Goal: Task Accomplishment & Management: Use online tool/utility

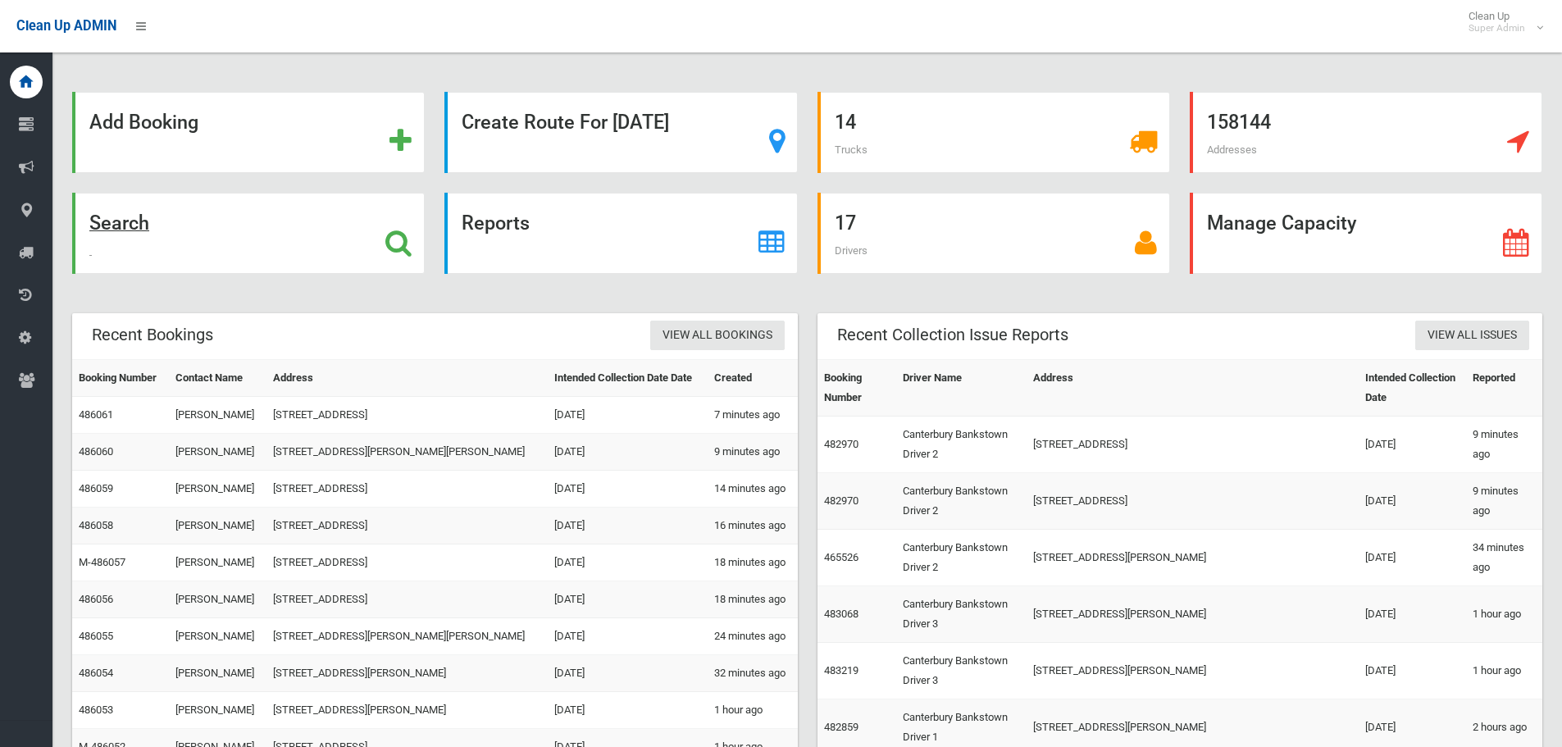
click at [197, 217] on div "Search" at bounding box center [248, 233] width 353 height 81
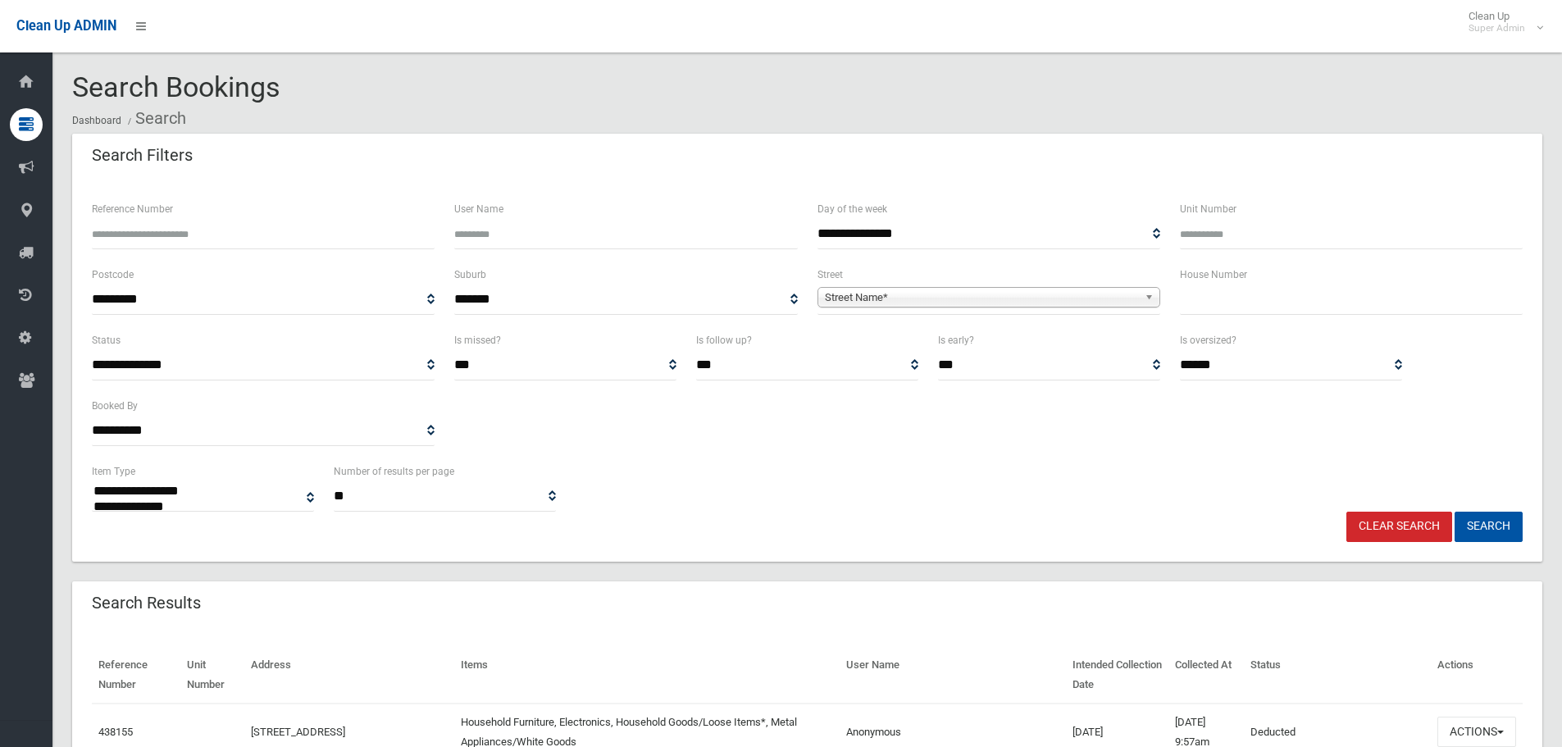
select select
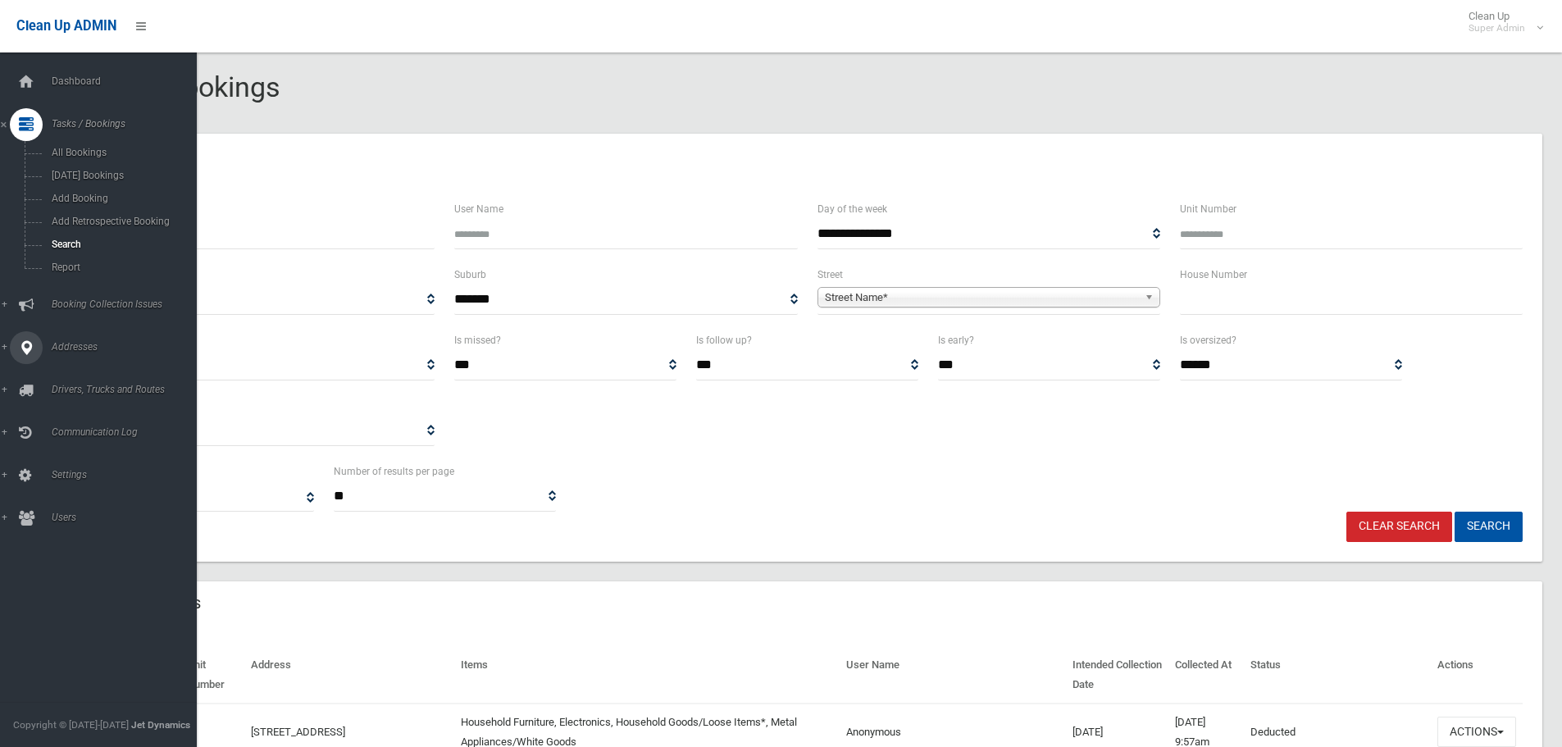
click at [52, 305] on span "Booking Collection Issues" at bounding box center [128, 304] width 162 height 11
click at [89, 203] on link "All Reported Issues" at bounding box center [104, 195] width 209 height 23
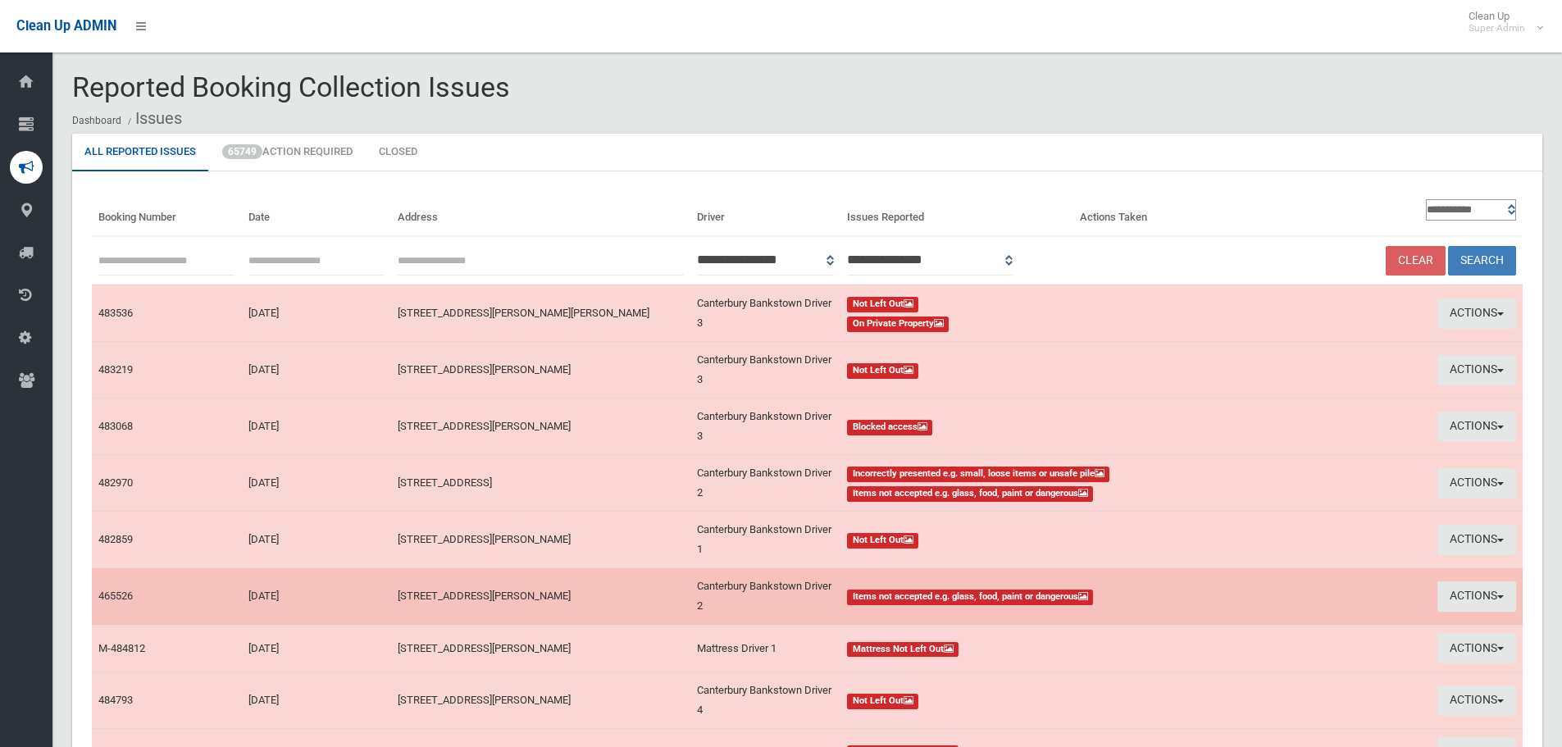
scroll to position [239, 0]
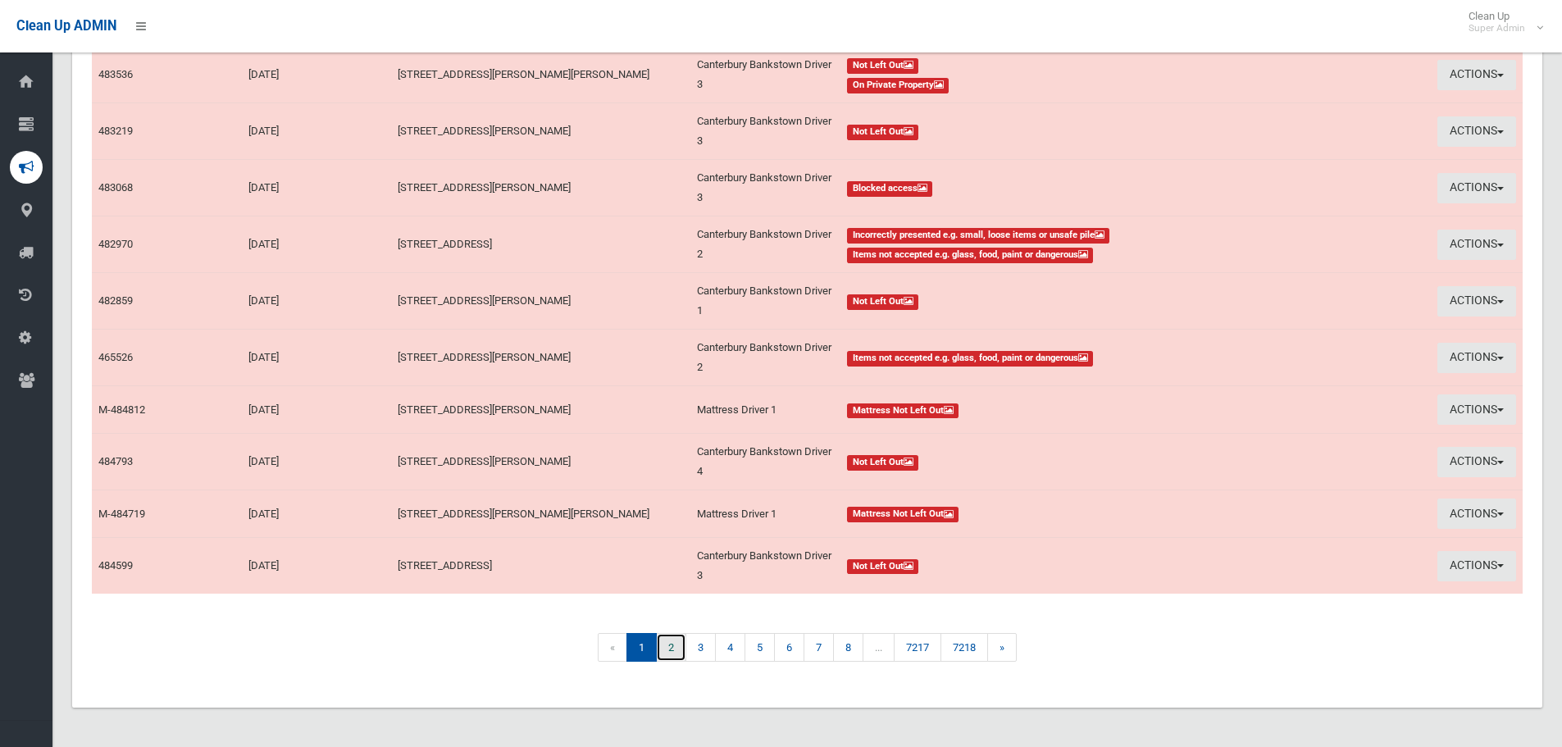
click at [669, 647] on link "2" at bounding box center [671, 647] width 30 height 29
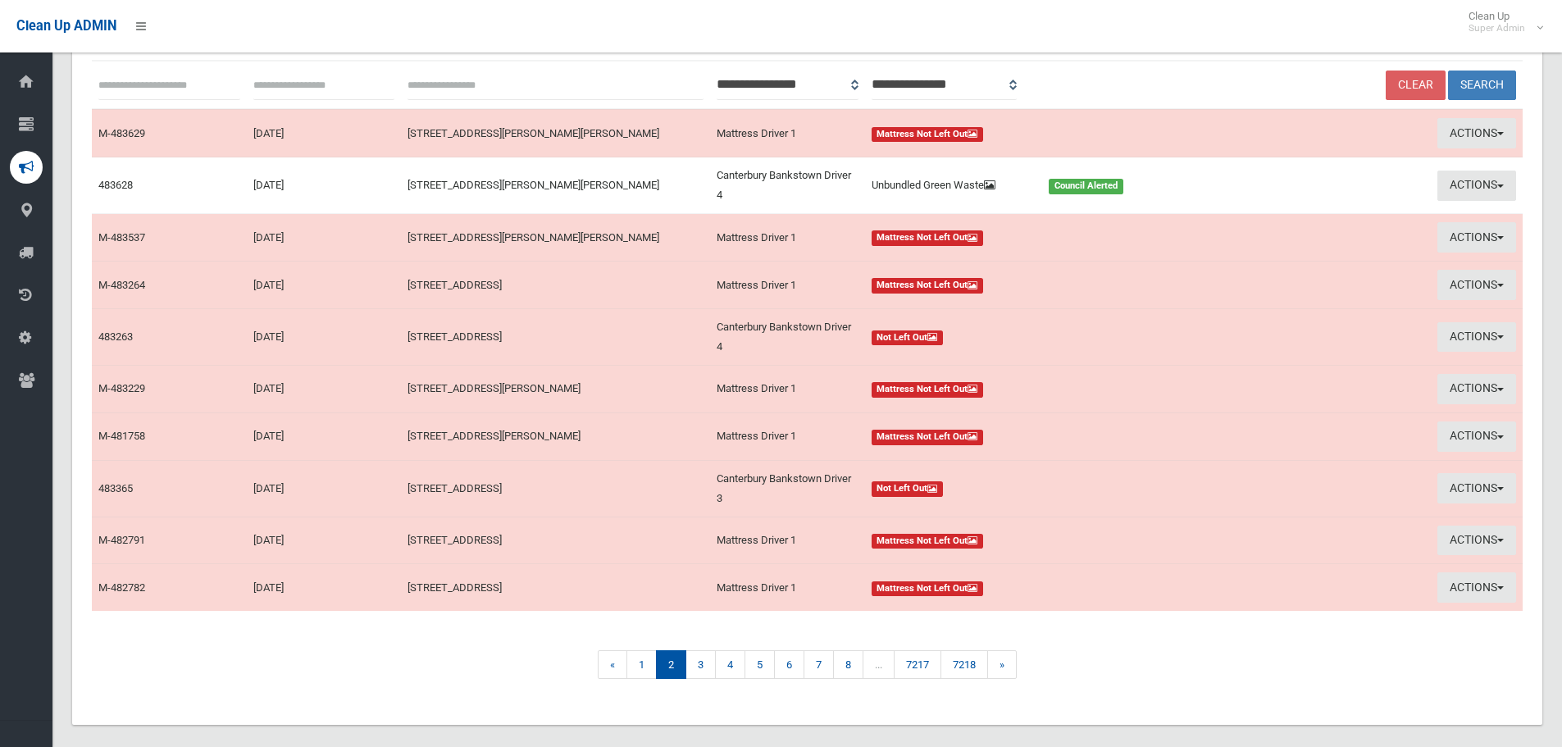
scroll to position [194, 0]
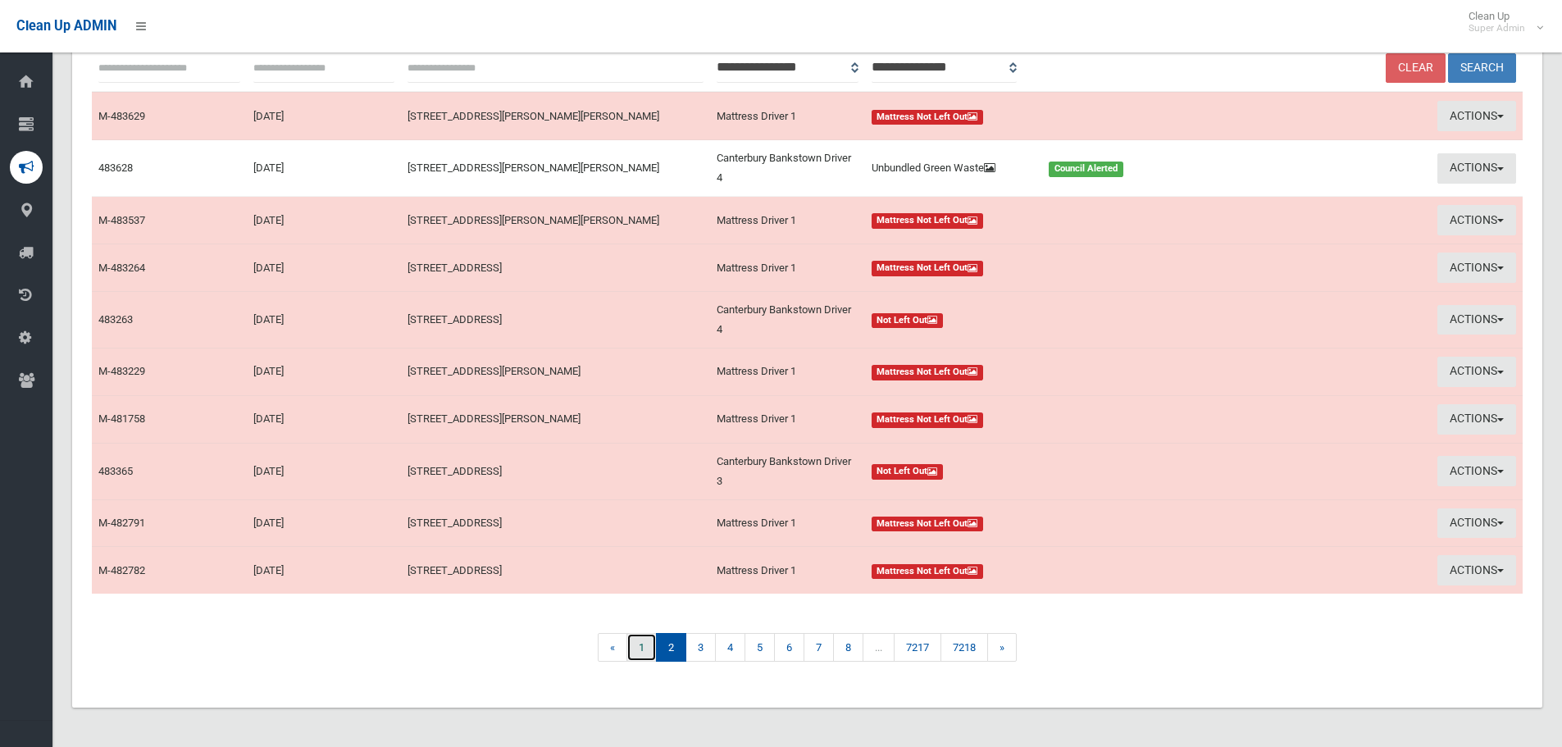
click at [648, 651] on link "1" at bounding box center [642, 647] width 30 height 29
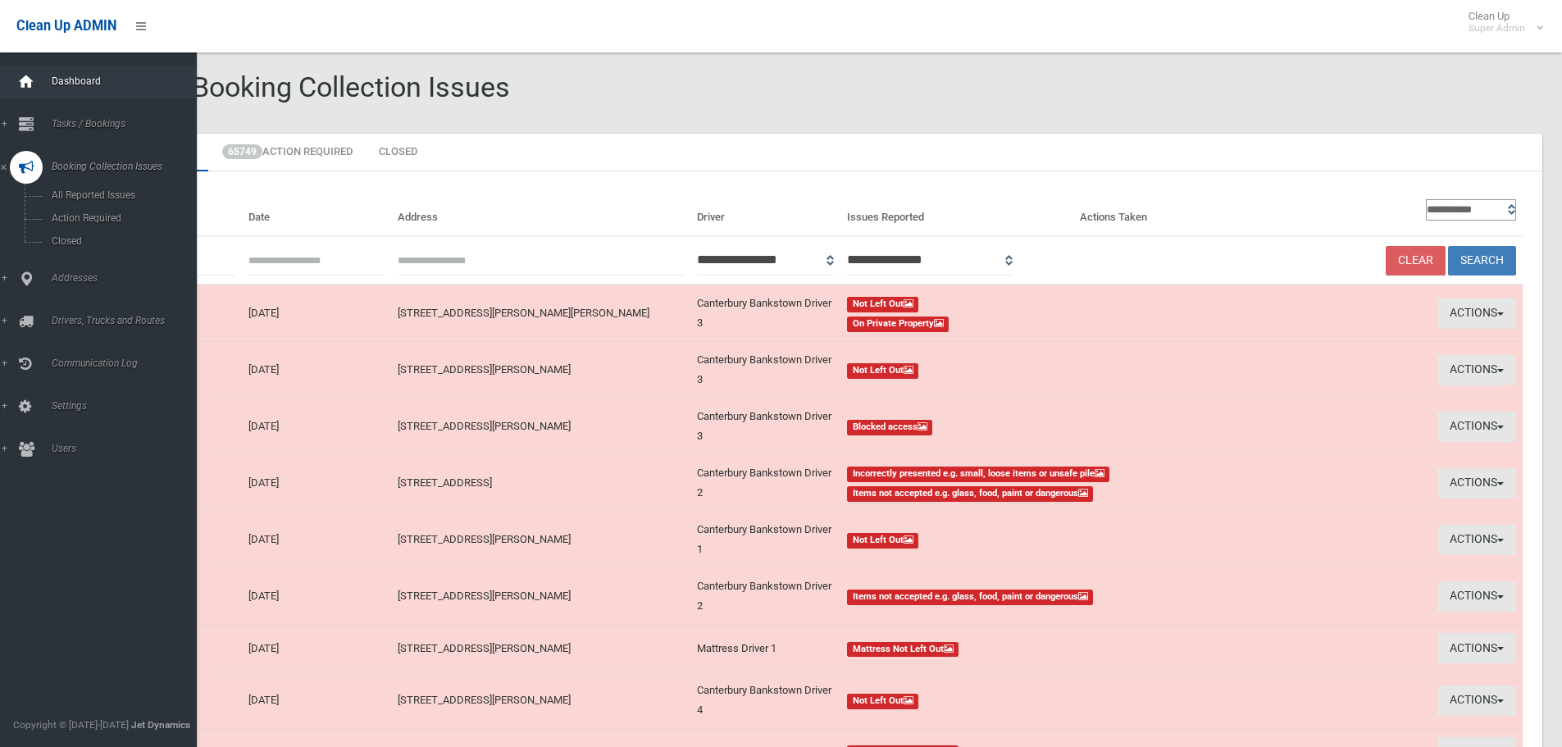
click at [25, 70] on icon at bounding box center [26, 82] width 18 height 33
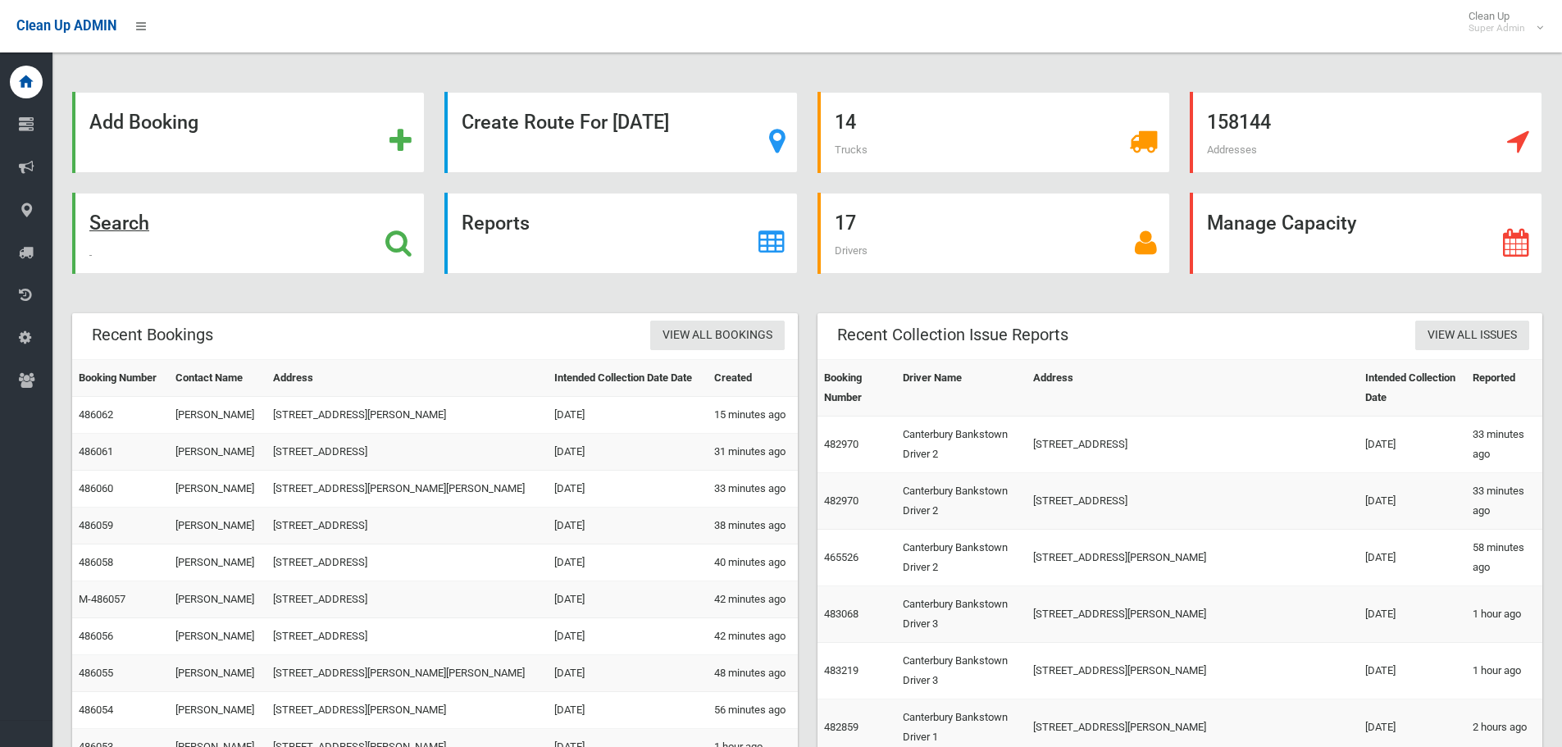
click at [185, 239] on div "Search" at bounding box center [248, 233] width 353 height 81
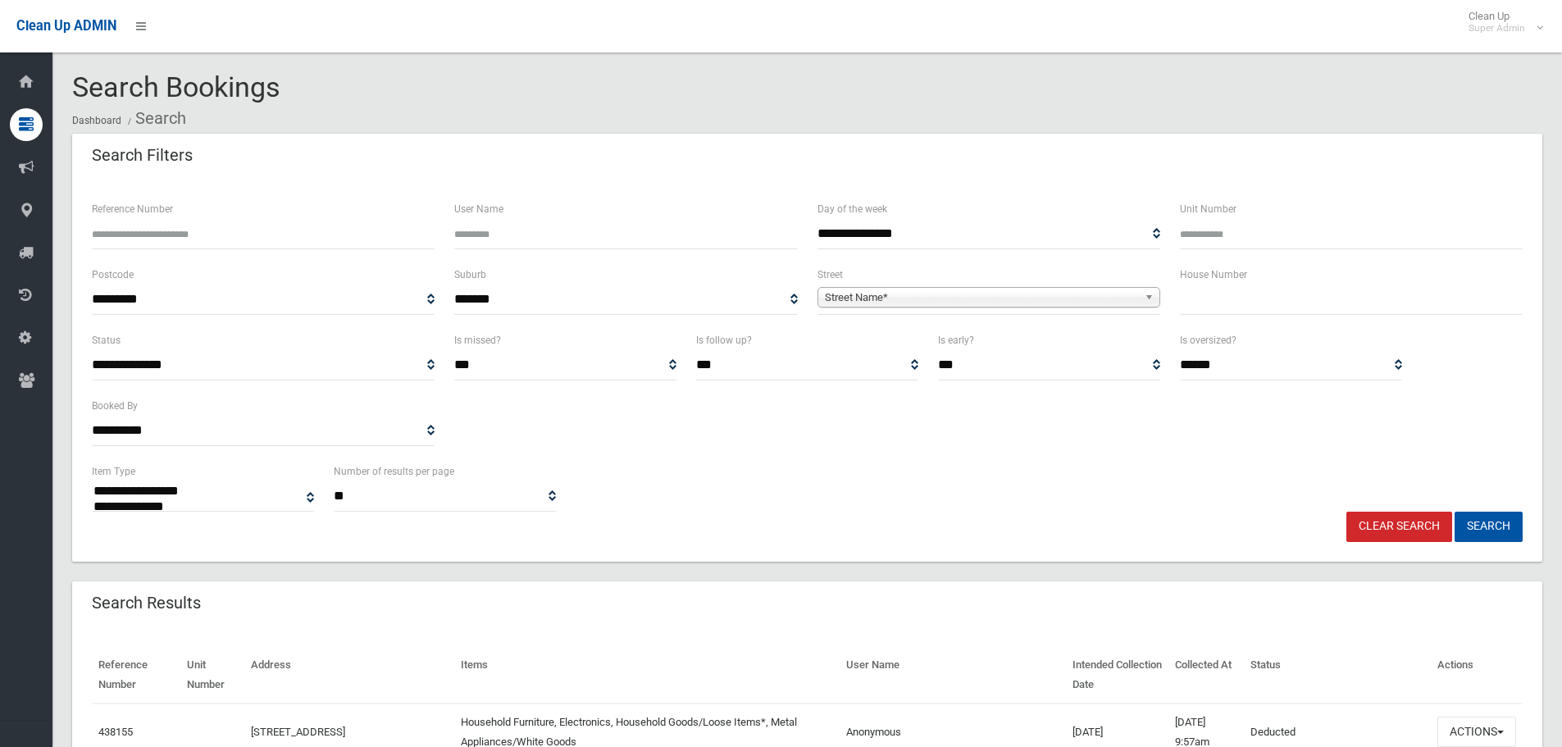
select select
click at [257, 230] on input "Reference Number" at bounding box center [263, 234] width 343 height 30
click at [270, 232] on input "Reference Number" at bounding box center [263, 234] width 343 height 30
click at [1219, 298] on input "text" at bounding box center [1351, 300] width 343 height 30
type input "*"
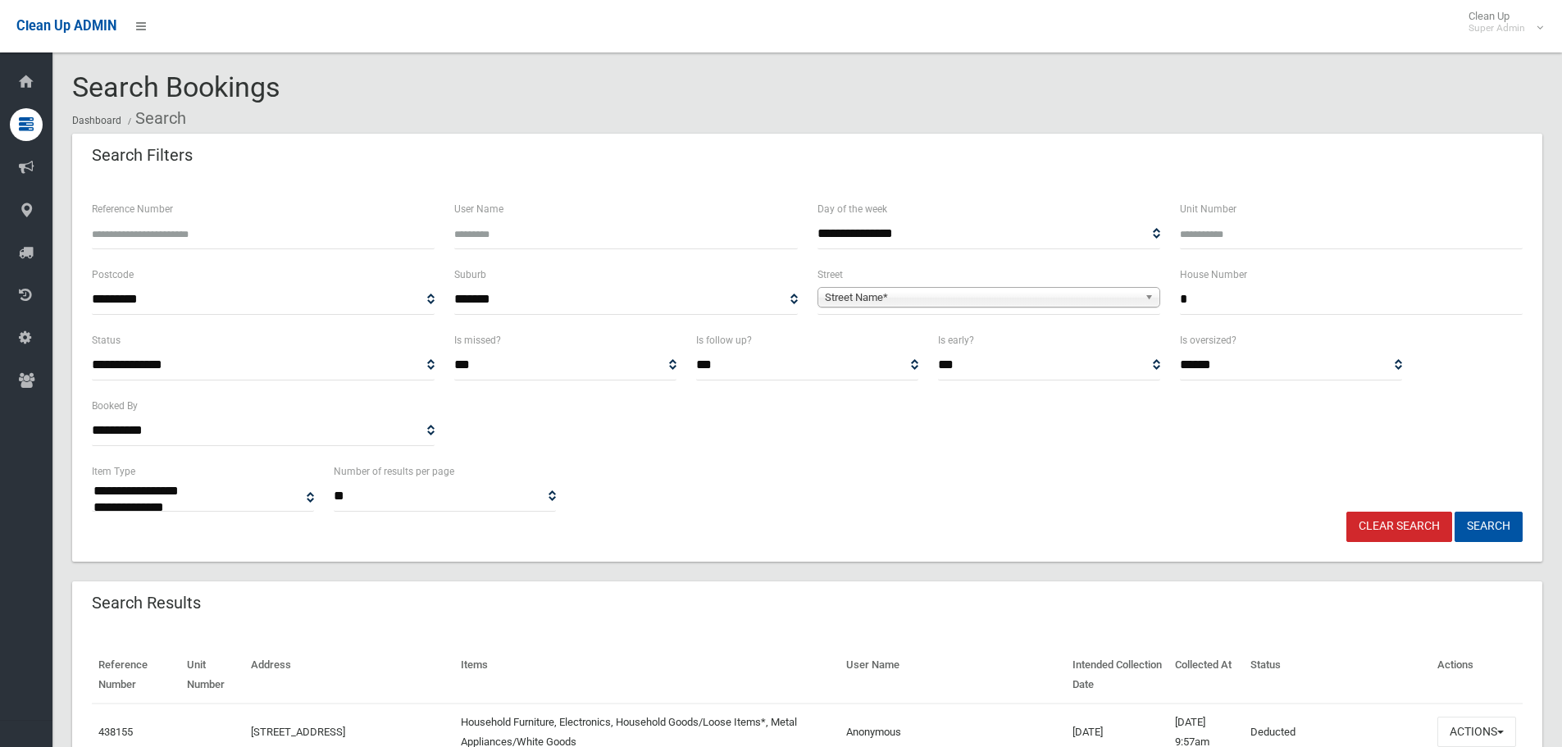
click at [1051, 299] on span "Street Name*" at bounding box center [981, 298] width 313 height 20
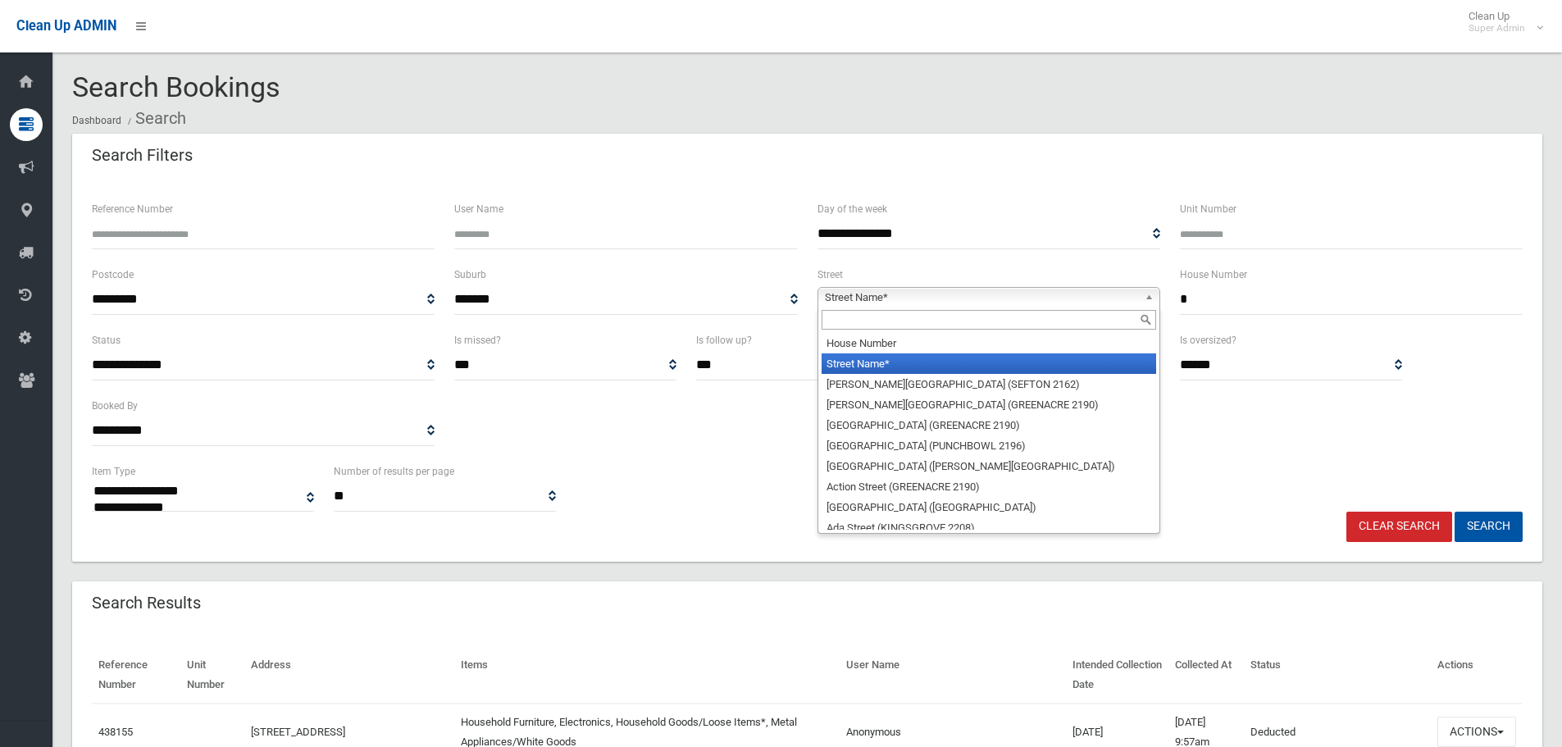
click at [1023, 312] on input "text" at bounding box center [989, 320] width 335 height 20
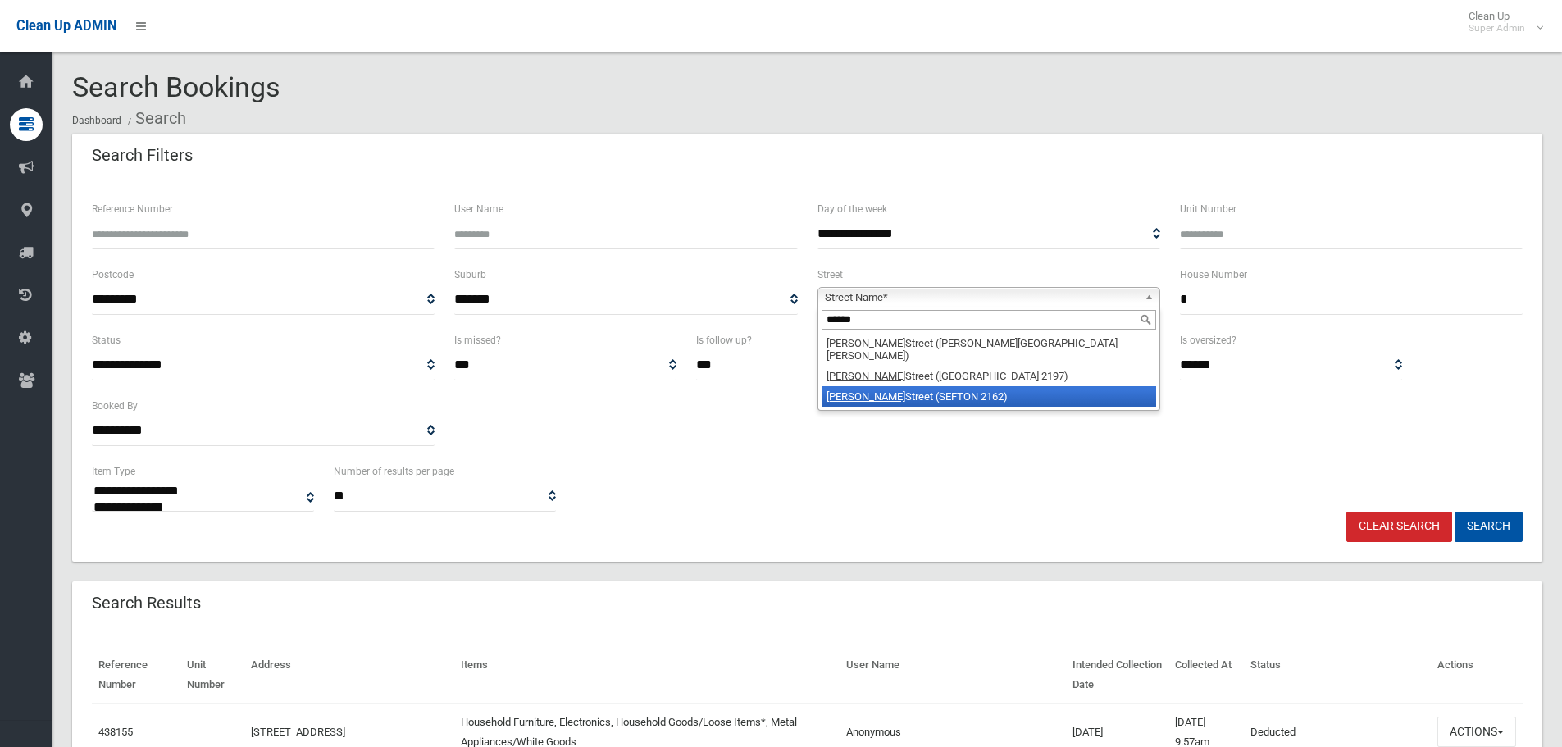
type input "******"
click at [1015, 386] on li "Hector Street (SEFTON 2162)" at bounding box center [989, 396] width 335 height 21
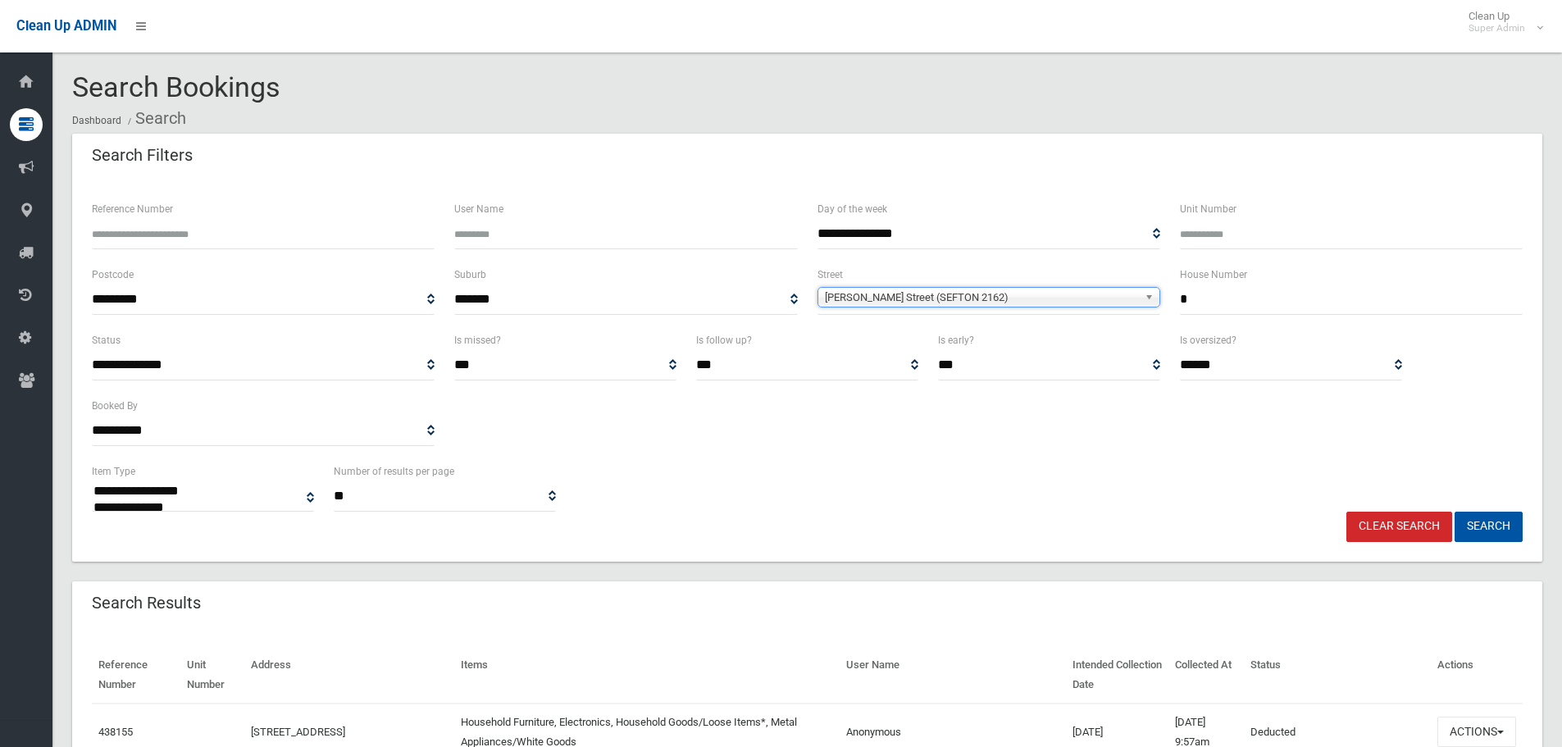
click at [1455, 512] on button "Search" at bounding box center [1489, 527] width 68 height 30
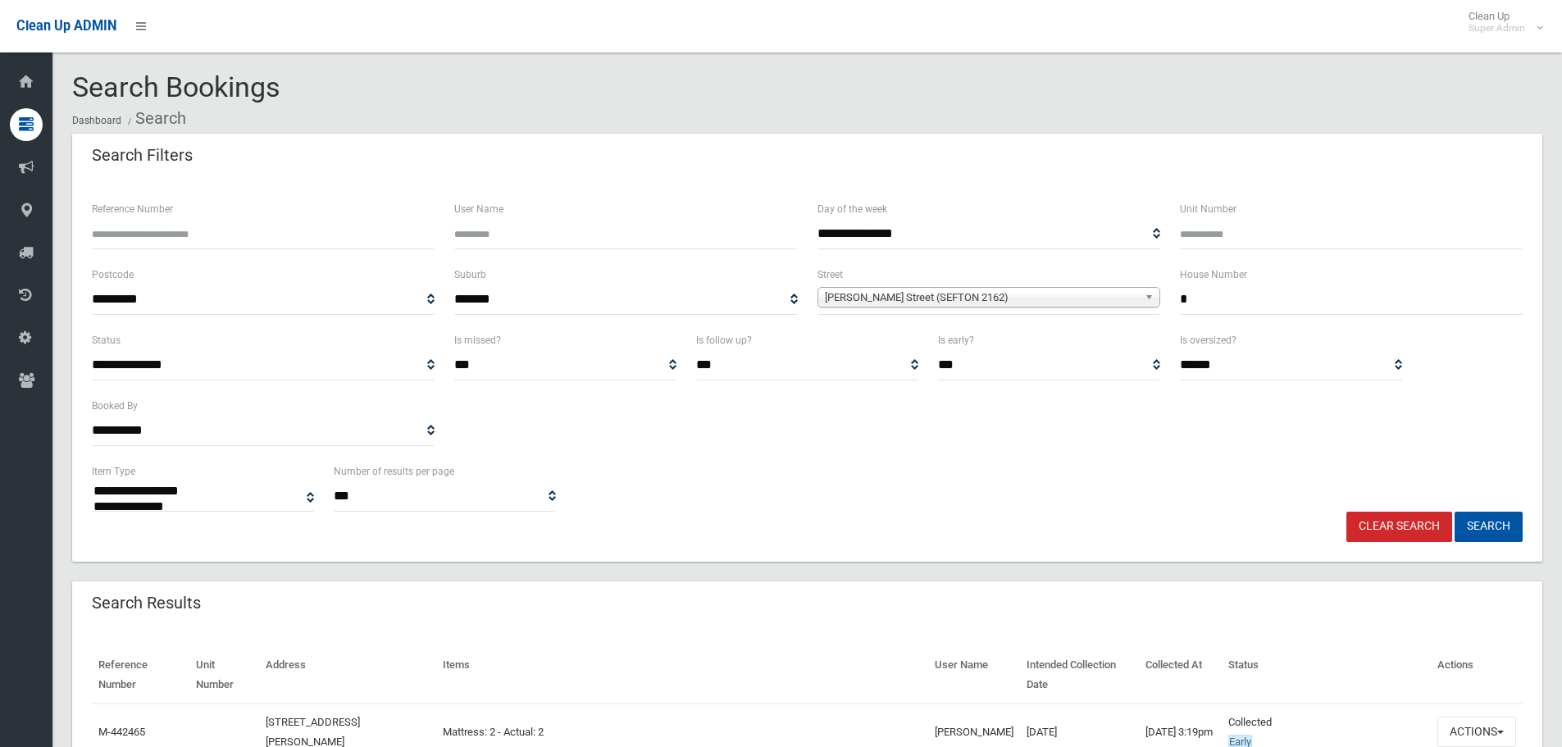
select select
click at [1216, 306] on input "*" at bounding box center [1351, 300] width 343 height 30
type input "**"
click at [1455, 512] on button "Search" at bounding box center [1489, 527] width 68 height 30
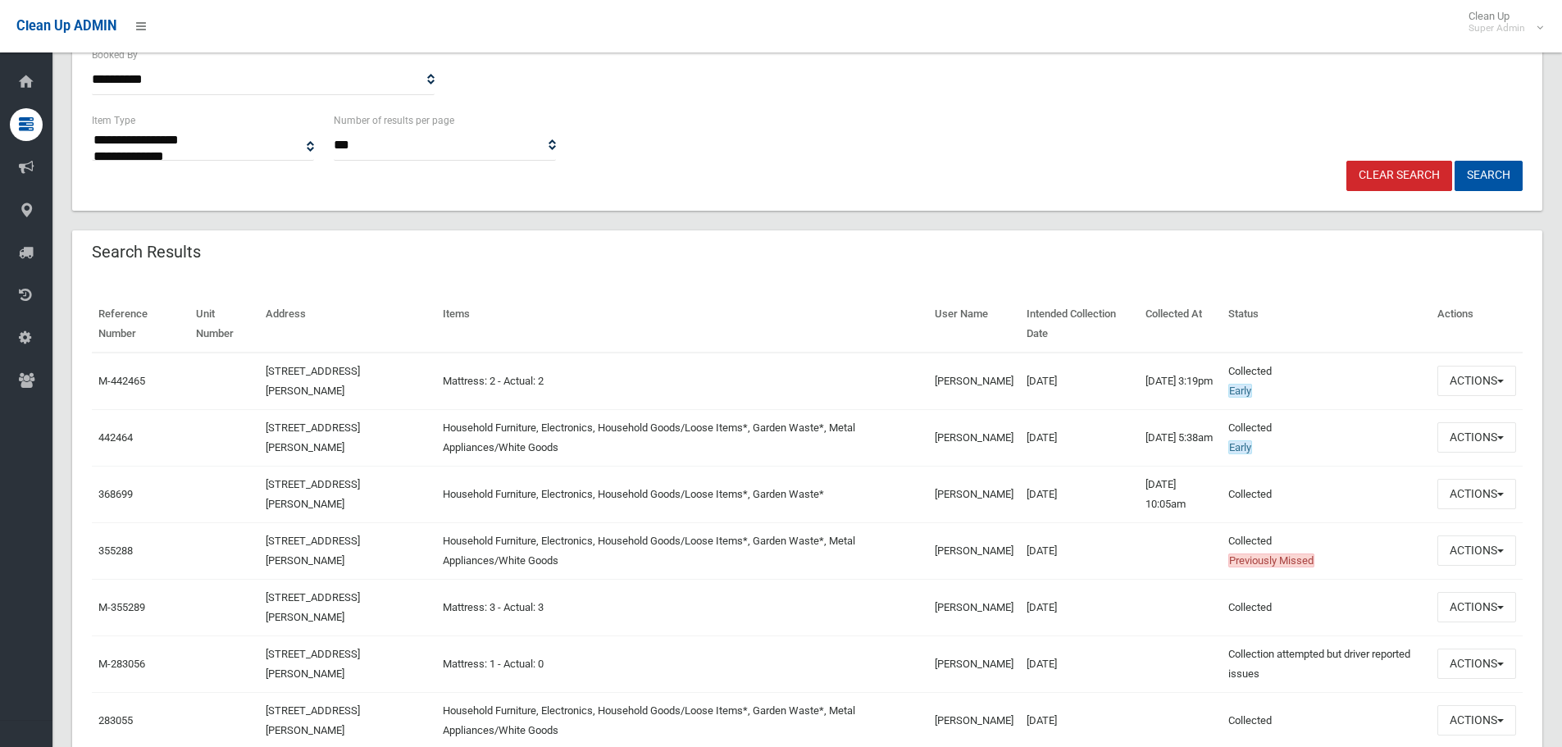
scroll to position [574, 0]
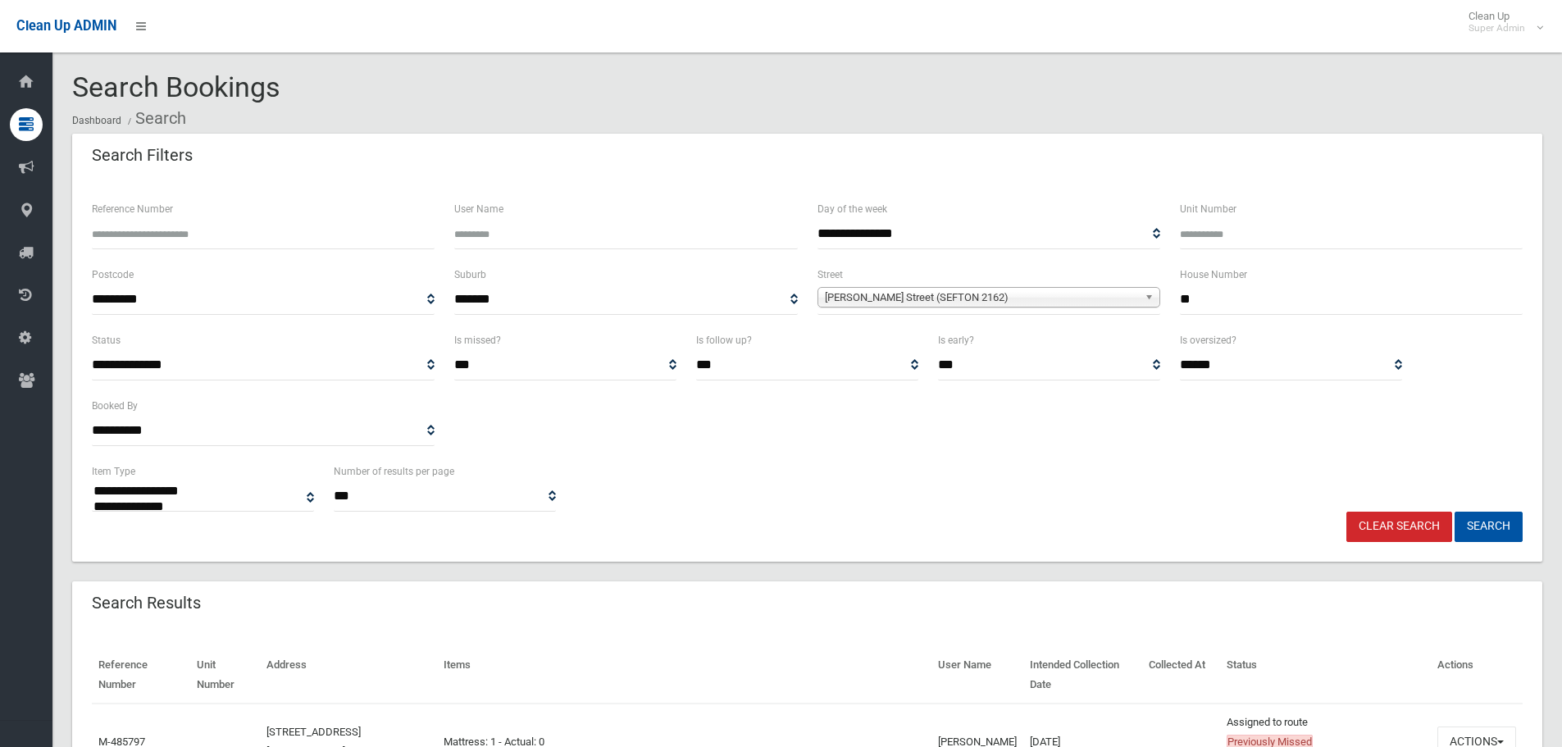
select select
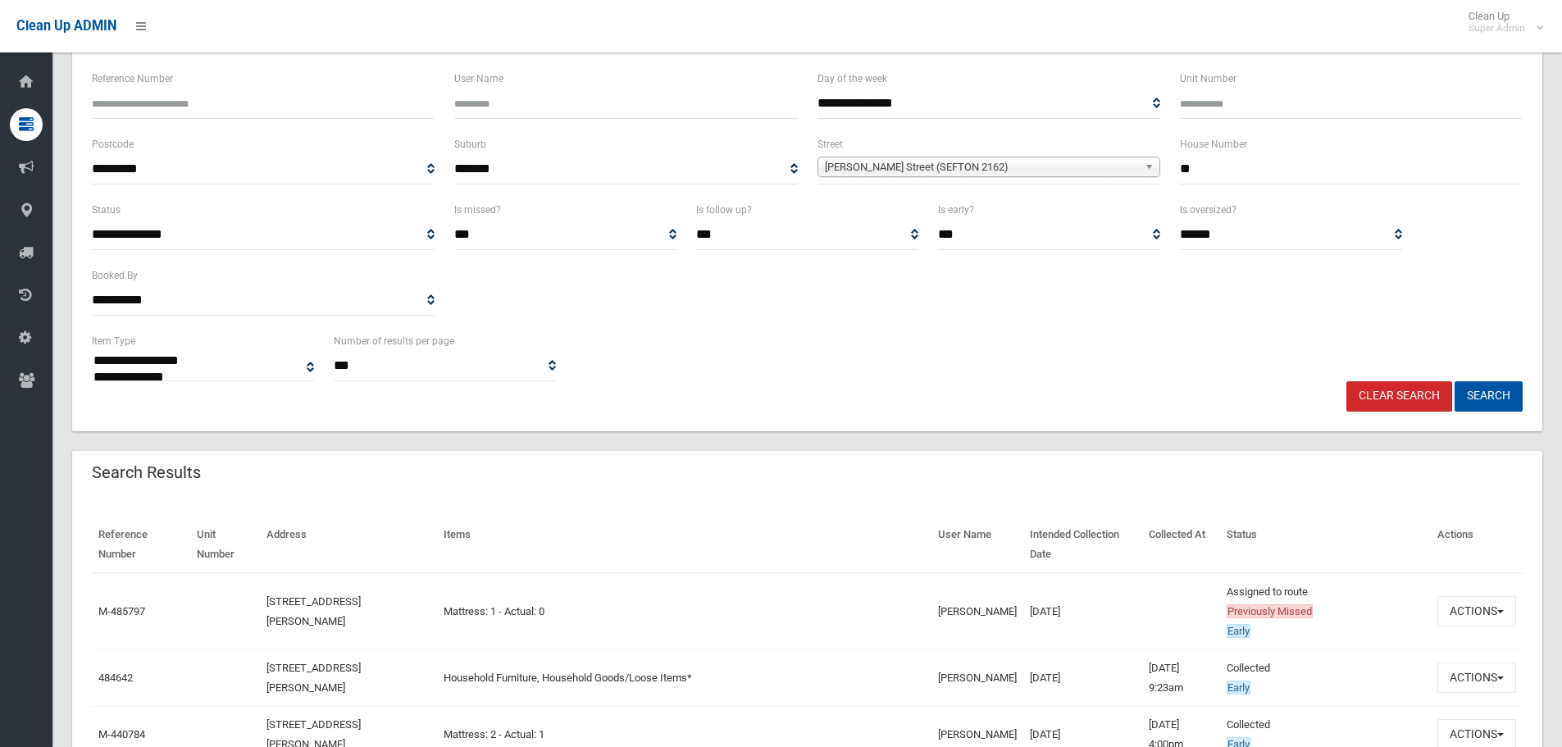
scroll to position [328, 0]
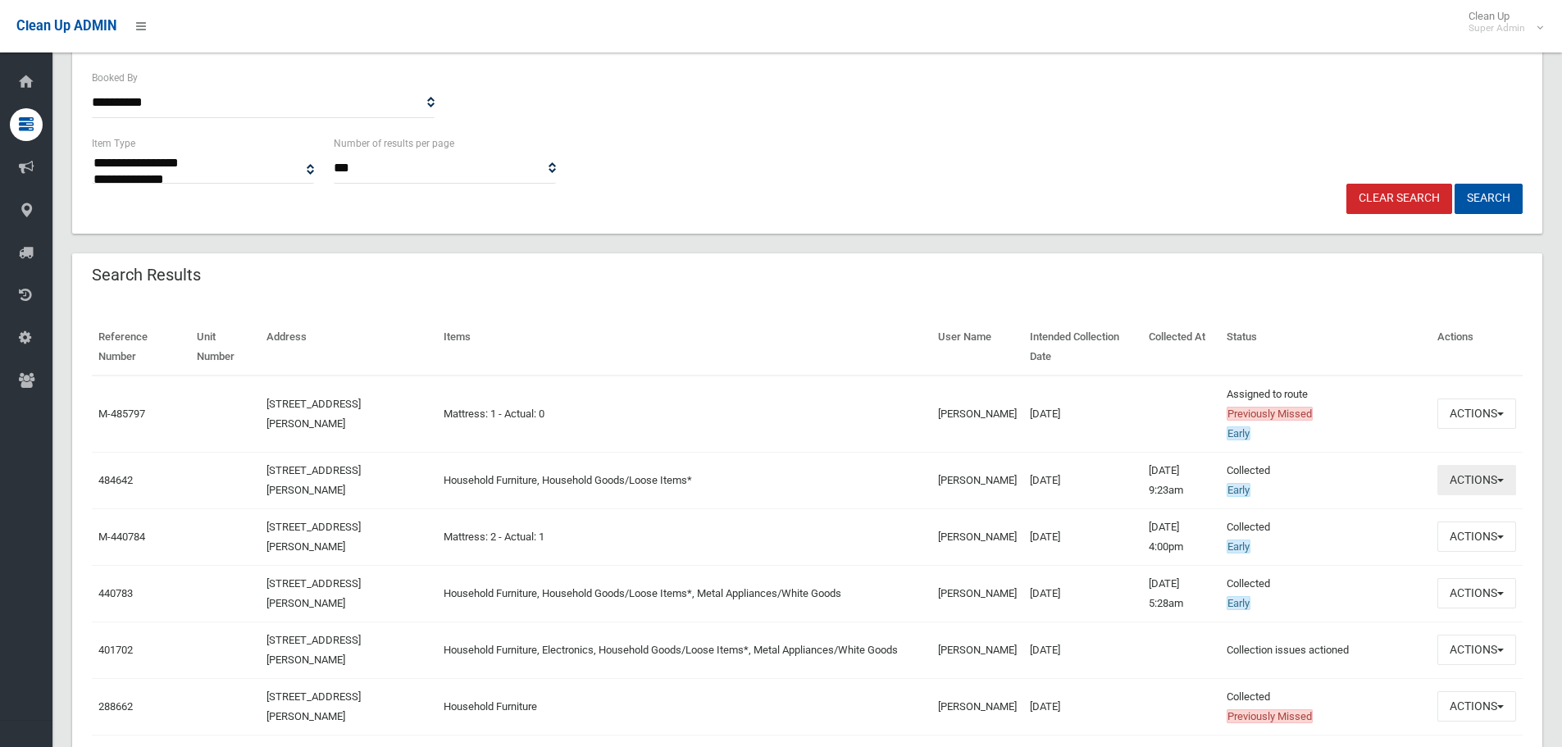
click at [1508, 481] on button "Actions" at bounding box center [1477, 480] width 79 height 30
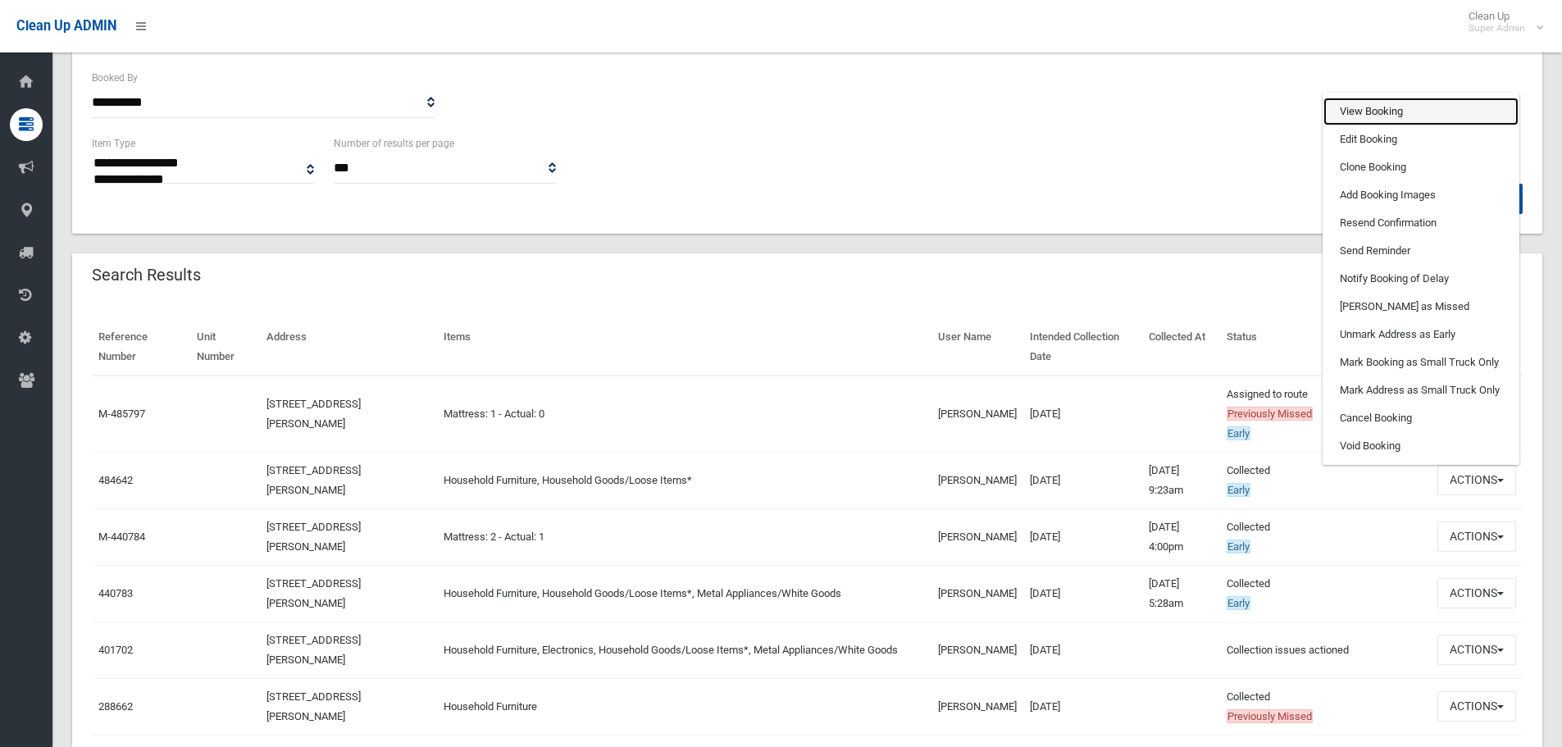
click at [1391, 109] on link "View Booking" at bounding box center [1421, 112] width 195 height 28
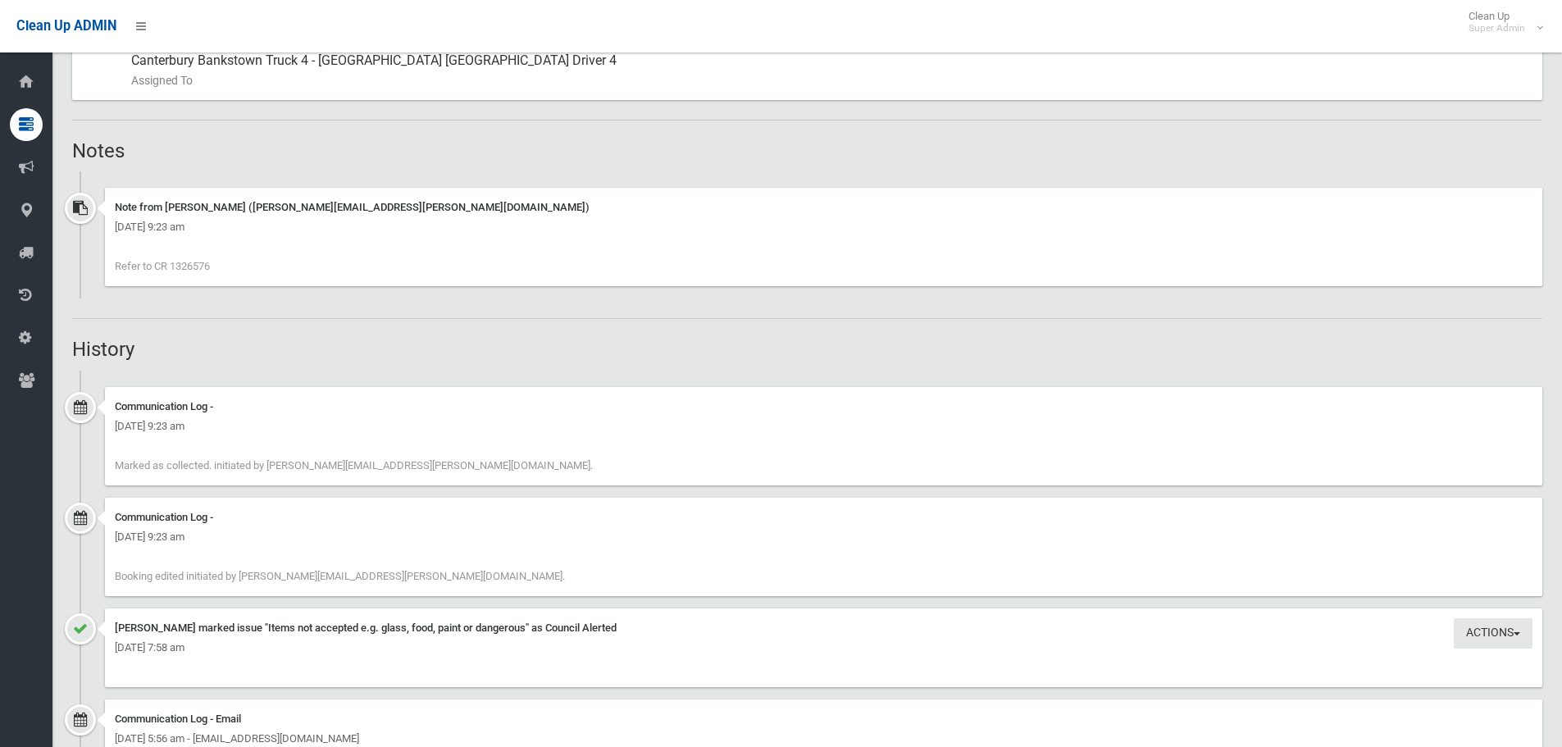
scroll to position [984, 0]
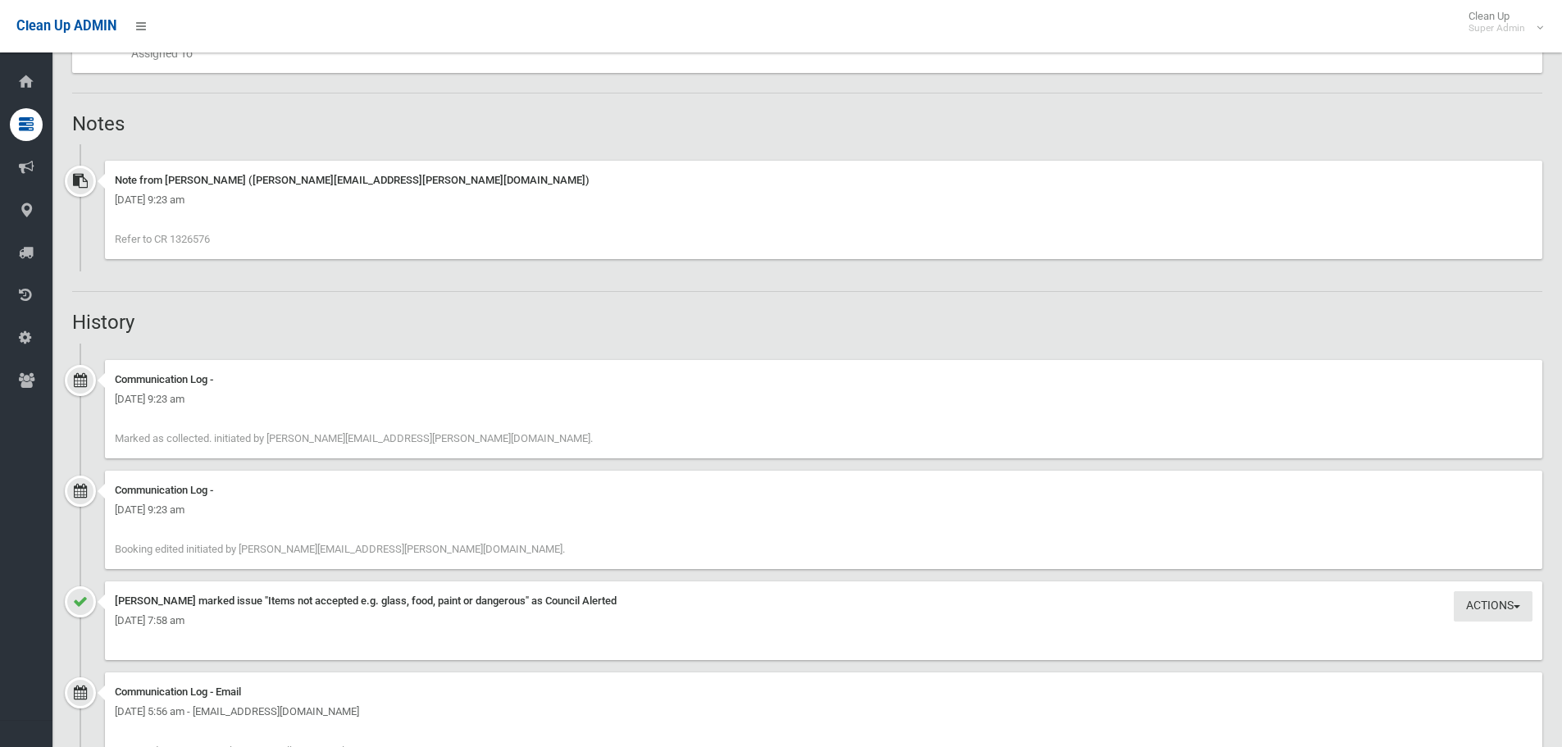
click at [1196, 303] on div "Booking Details Actions View Booking Edit Booking Clone Booking Add Booking Ima…" at bounding box center [807, 314] width 1471 height 2267
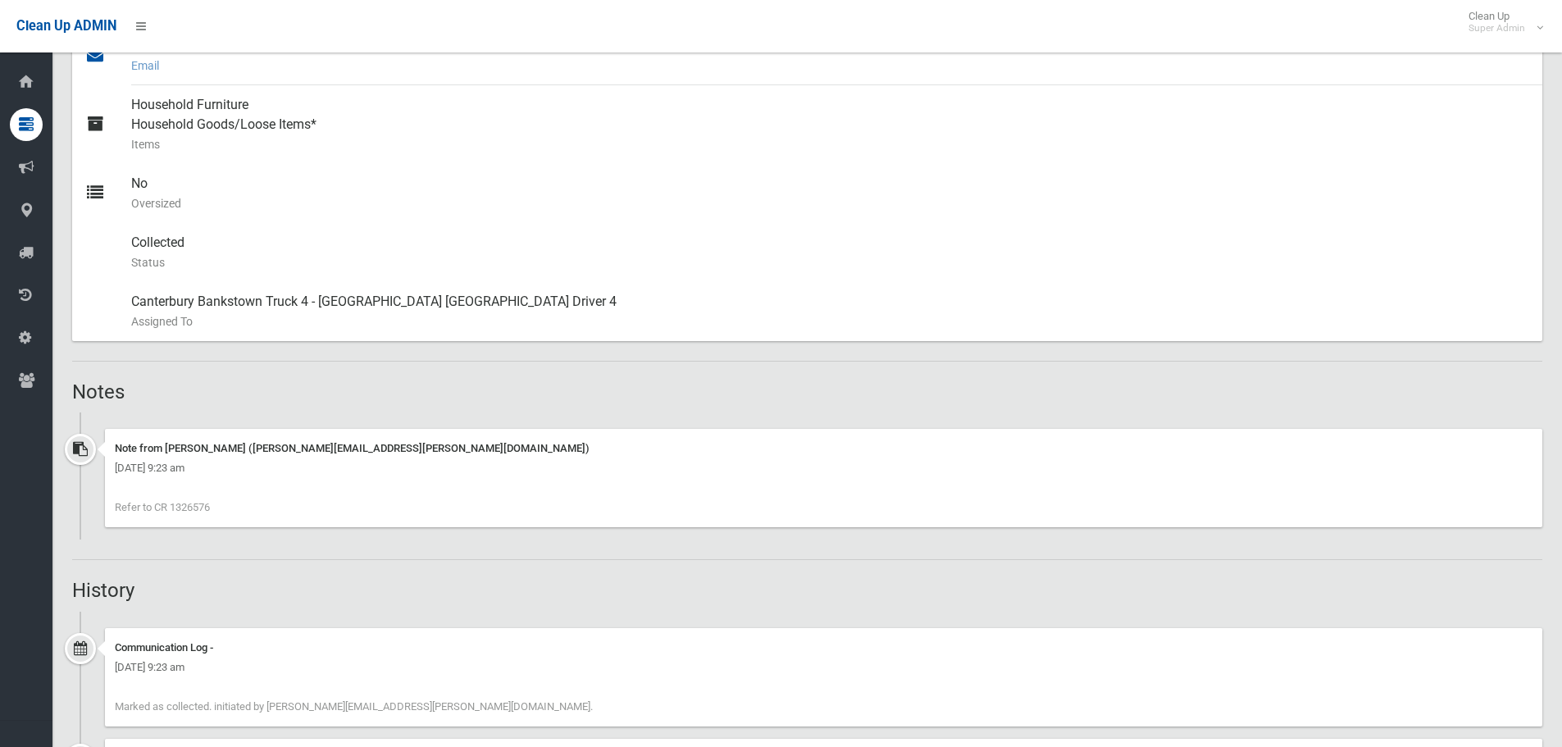
scroll to position [738, 0]
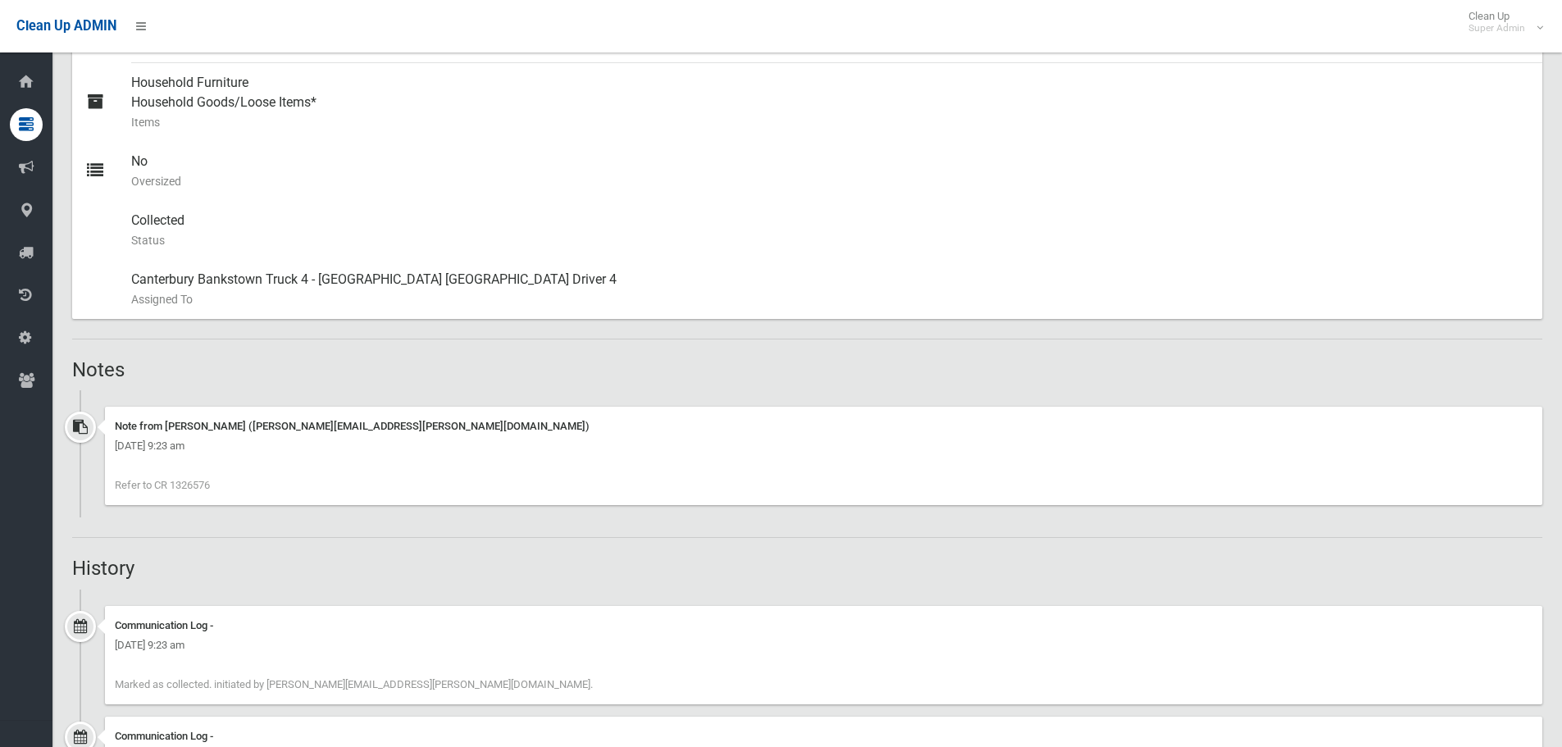
drag, startPoint x: 230, startPoint y: 485, endPoint x: 173, endPoint y: 483, distance: 56.6
click at [173, 483] on div "Note from [PERSON_NAME] ([PERSON_NAME][EMAIL_ADDRESS][PERSON_NAME][DOMAIN_NAME]…" at bounding box center [824, 456] width 1438 height 98
copy span "1326576"
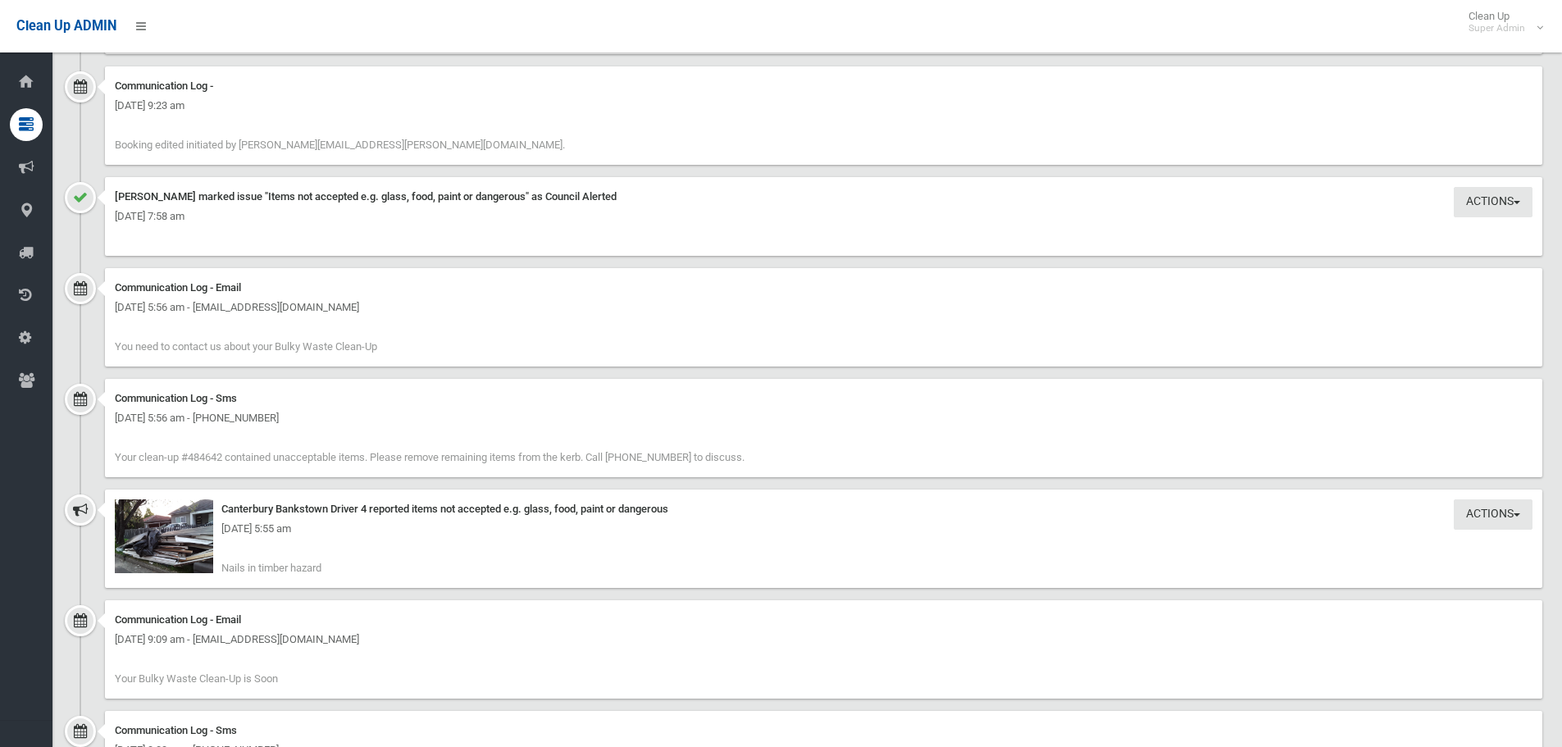
scroll to position [1476, 0]
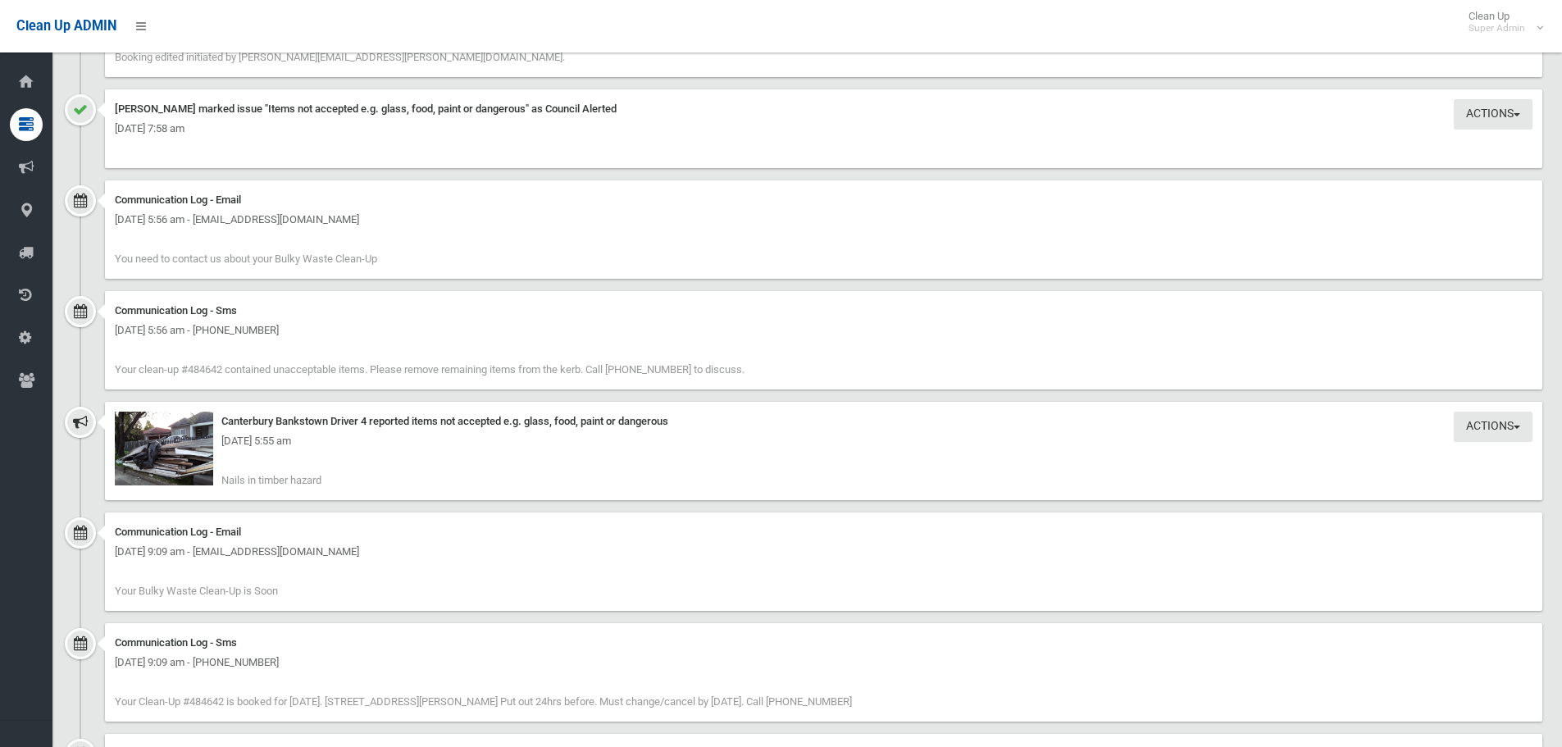
click at [180, 450] on div "[DATE] 5:55 am" at bounding box center [824, 441] width 1418 height 20
click at [184, 463] on img at bounding box center [164, 449] width 98 height 74
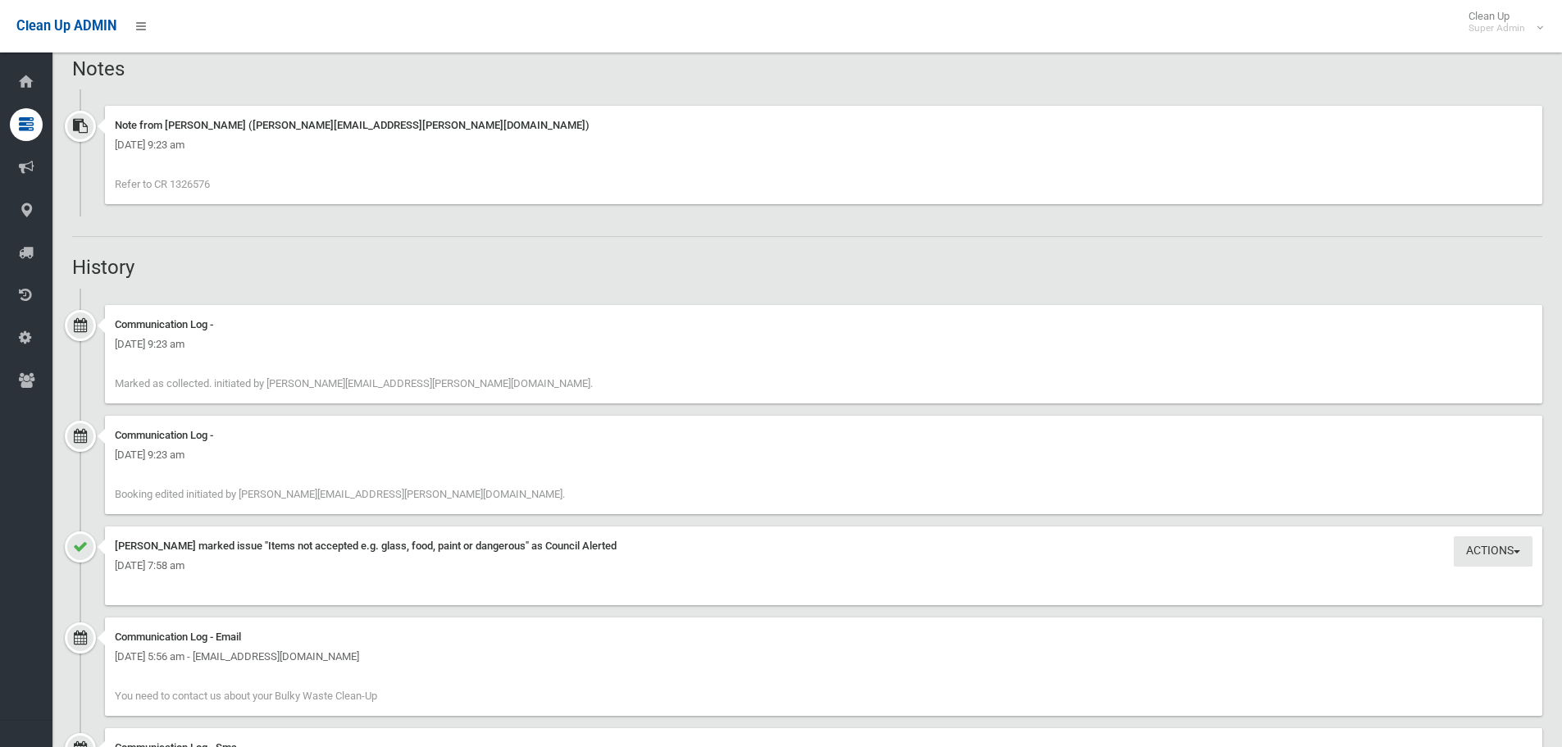
scroll to position [984, 0]
